Goal: Check status: Check status

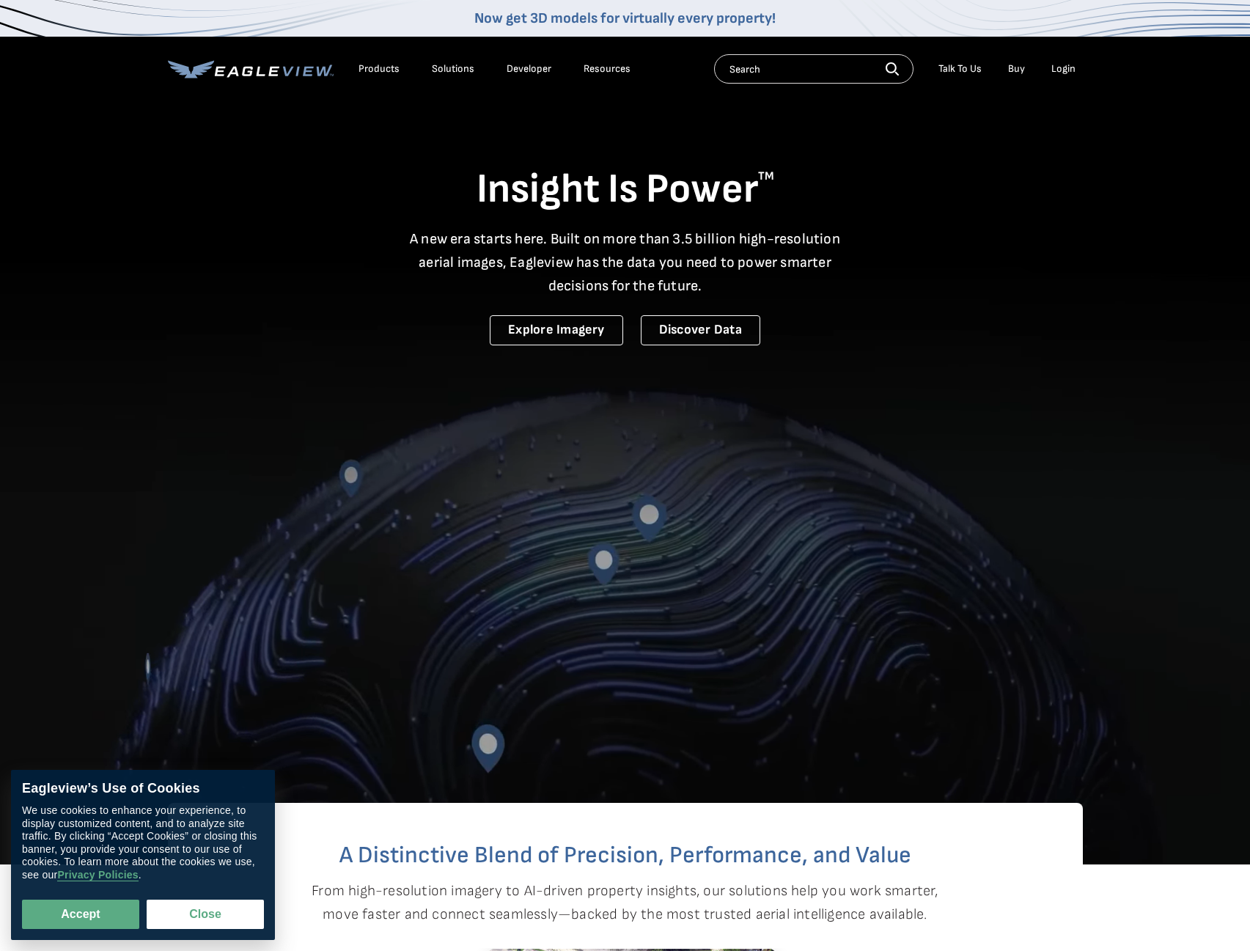
click at [1068, 78] on li "Login" at bounding box center [1063, 69] width 39 height 22
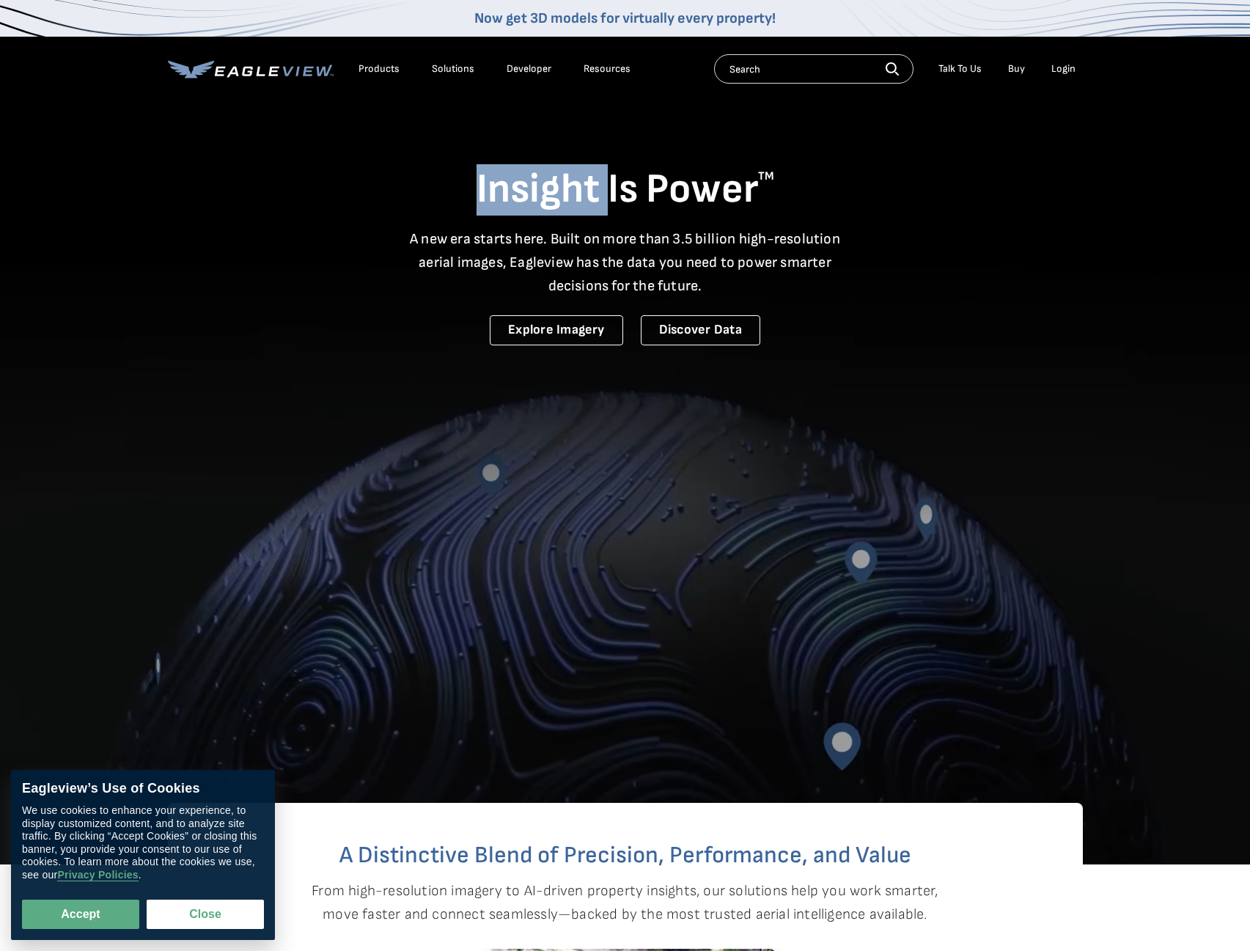
click at [1068, 76] on li "Login" at bounding box center [1063, 69] width 39 height 22
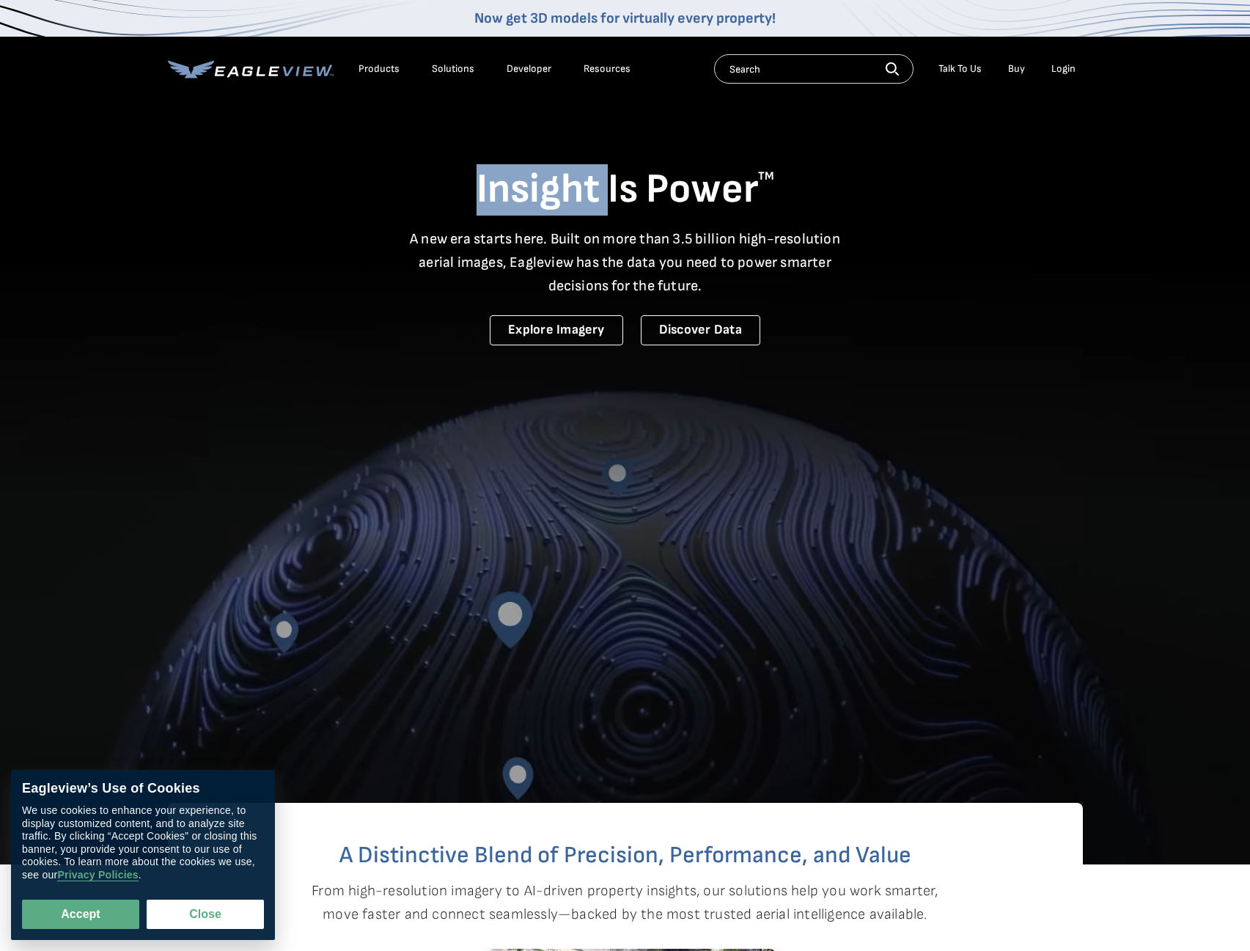
click at [1067, 70] on div "Login" at bounding box center [1064, 68] width 24 height 13
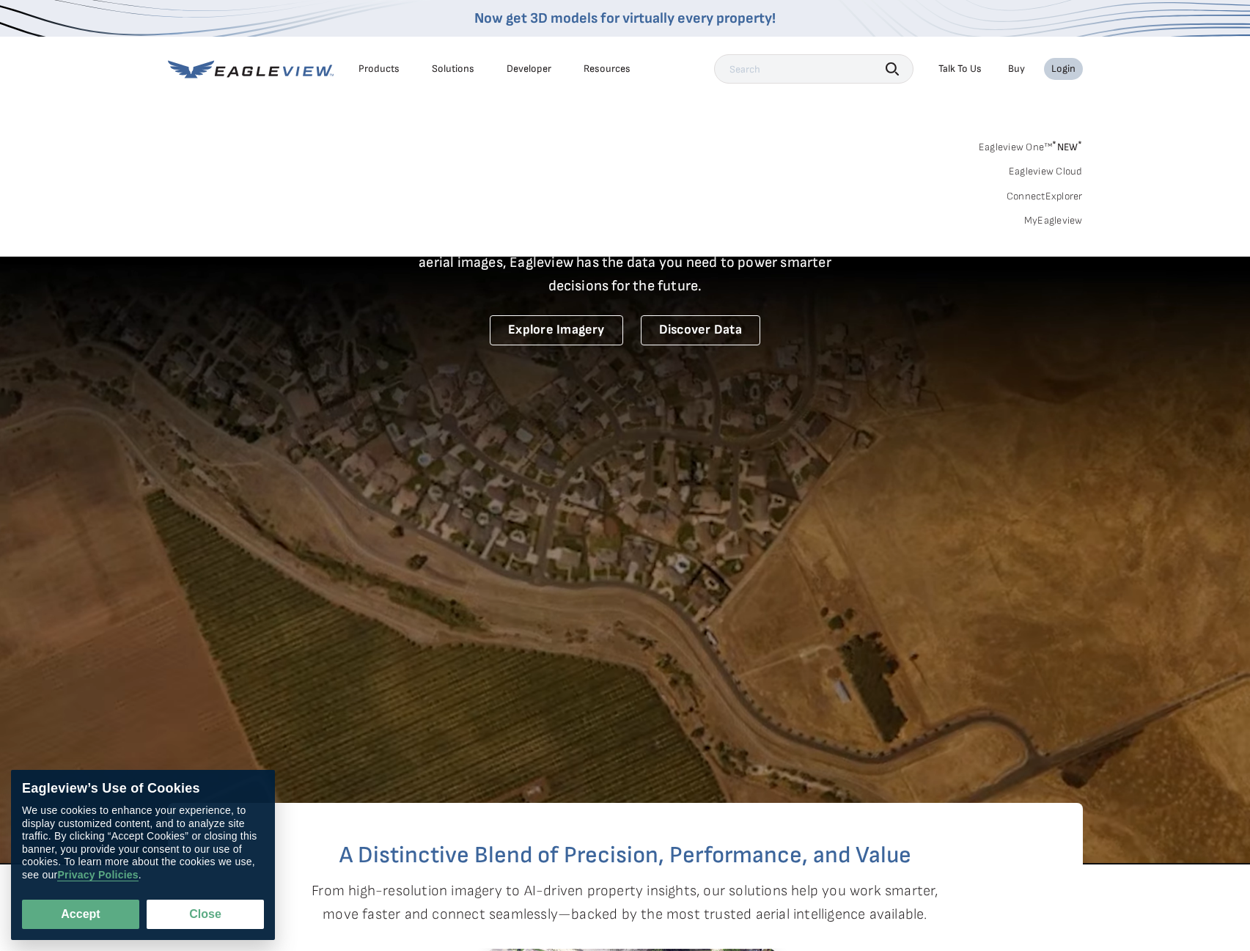
click at [1042, 221] on link "MyEagleview" at bounding box center [1053, 220] width 59 height 13
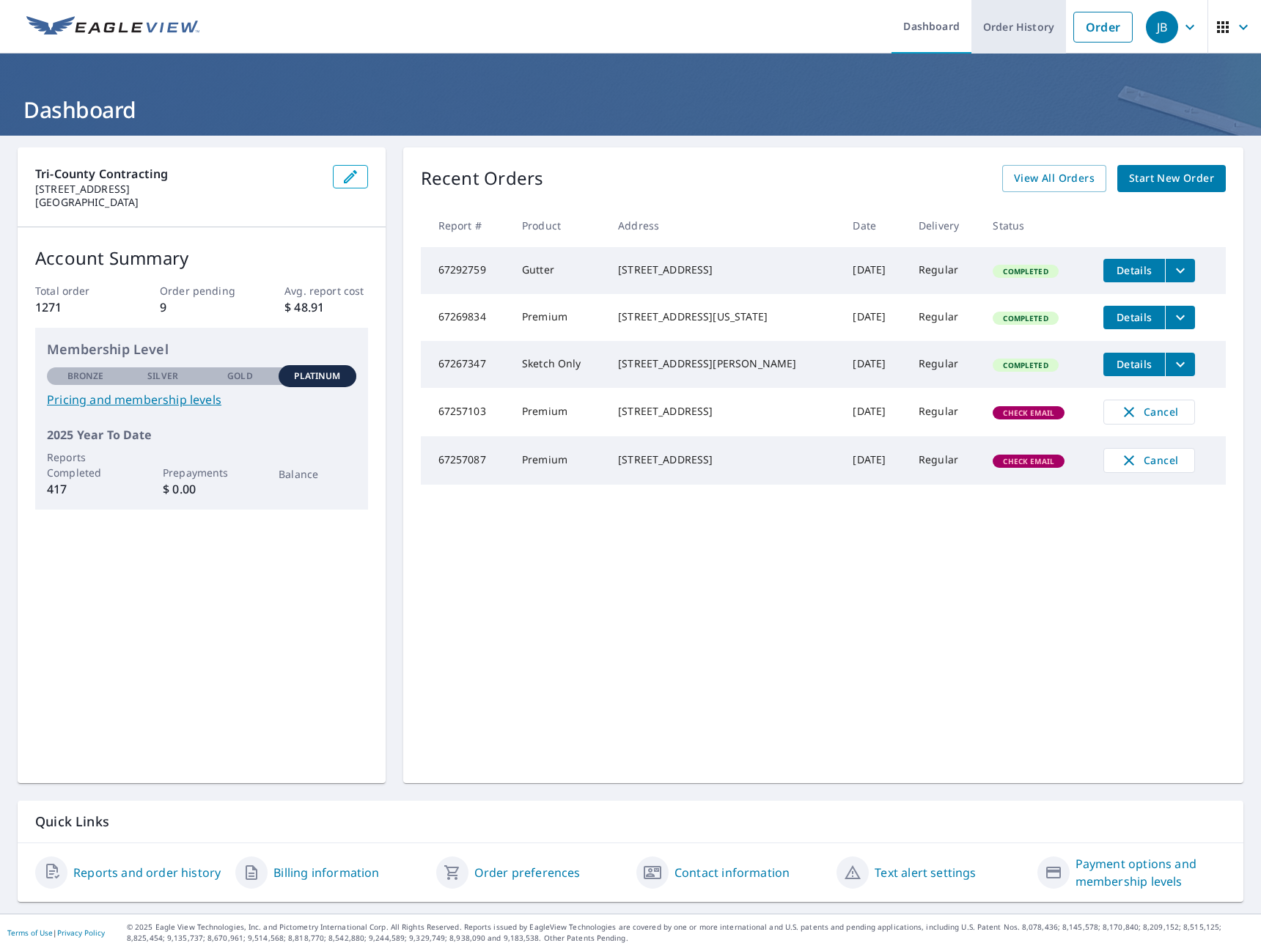
click at [1010, 30] on link "Order History" at bounding box center [1019, 27] width 95 height 54
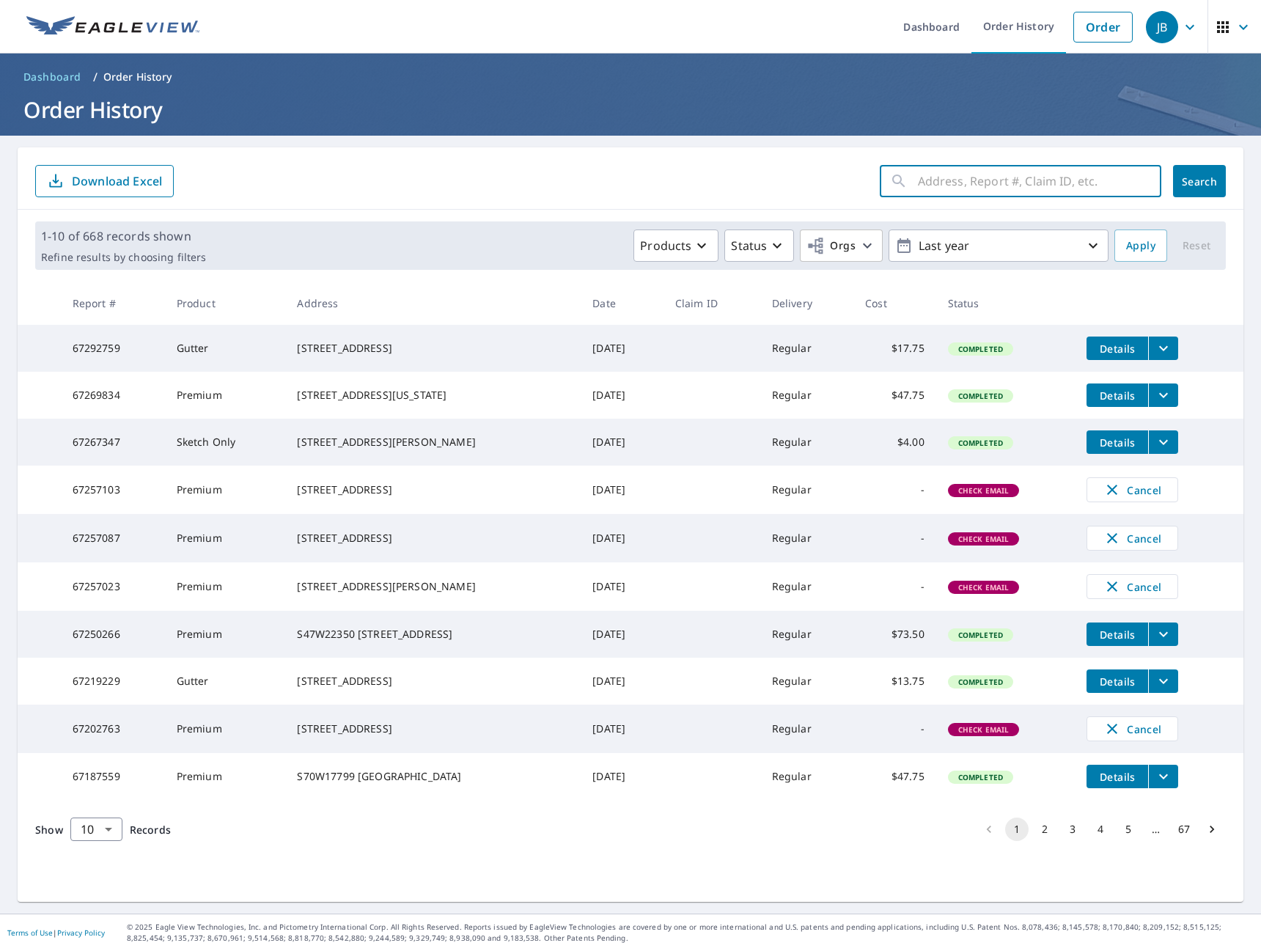
click at [968, 194] on input "text" at bounding box center [1039, 181] width 243 height 41
type input "4641 forest"
click button "Search" at bounding box center [1199, 181] width 53 height 32
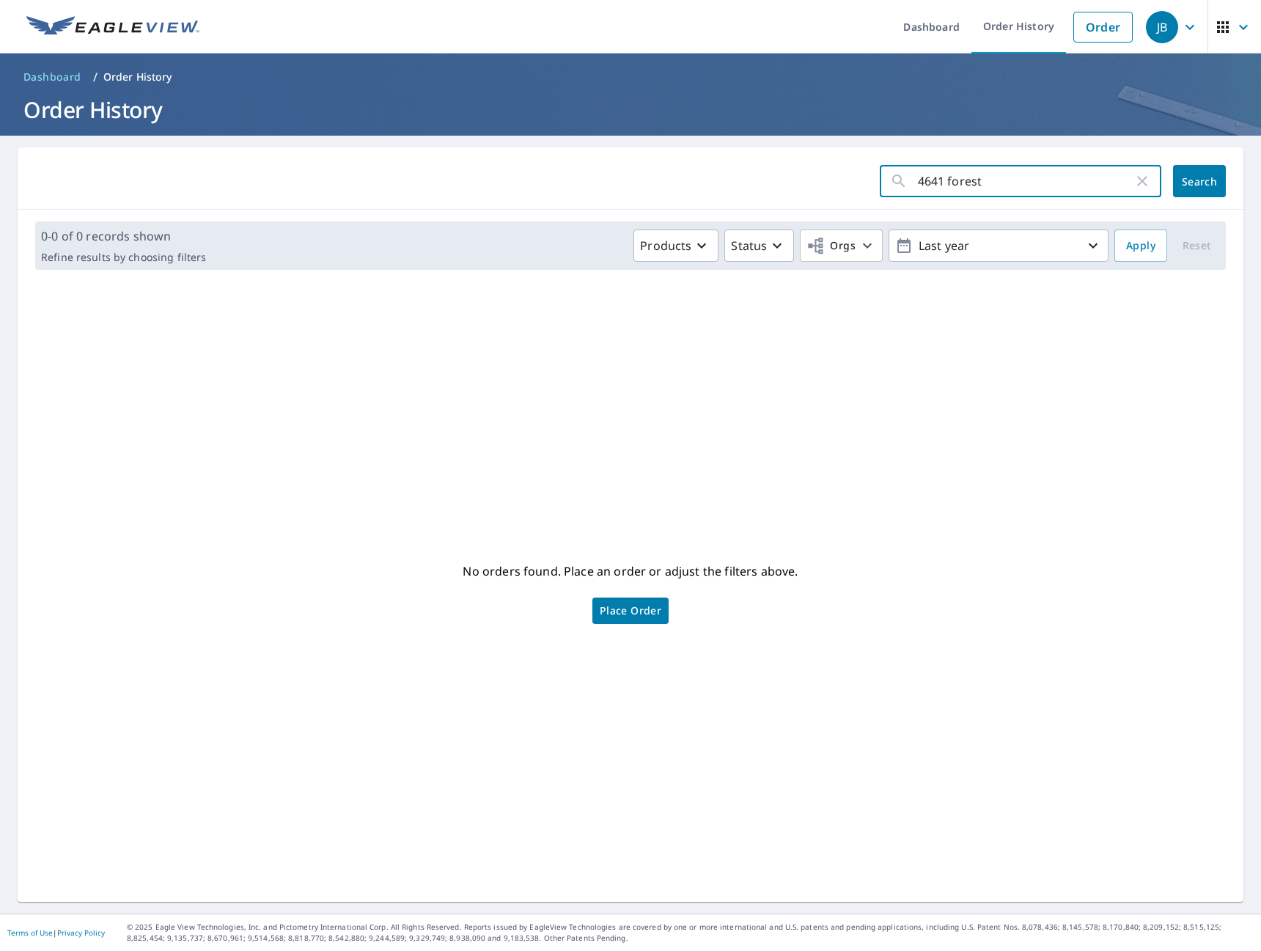
drag, startPoint x: 997, startPoint y: 181, endPoint x: 868, endPoint y: 190, distance: 129.4
click at [868, 190] on form "4641 forest ​ Search" at bounding box center [630, 181] width 1191 height 32
type input "forest home"
click button "Search" at bounding box center [1199, 181] width 53 height 32
